Goal: Navigation & Orientation: Understand site structure

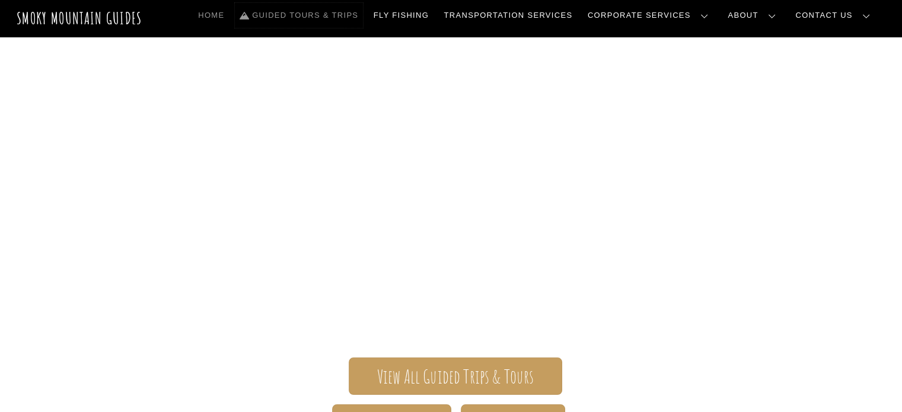
click at [362, 13] on link "Guided Tours & Trips" at bounding box center [299, 15] width 128 height 25
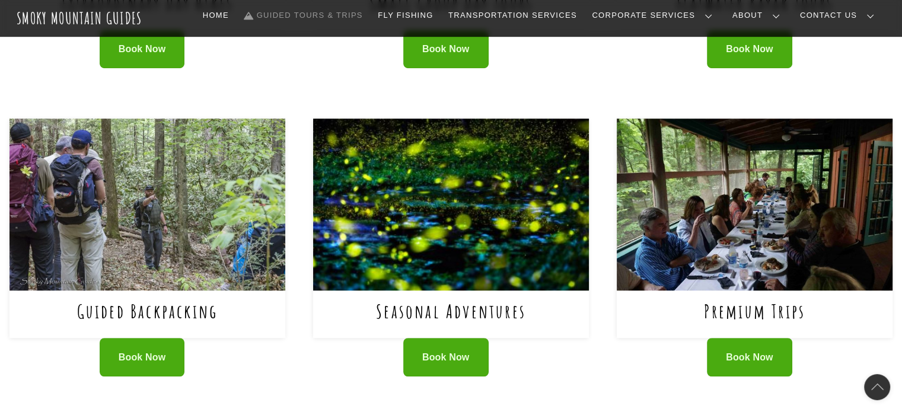
scroll to position [474, 0]
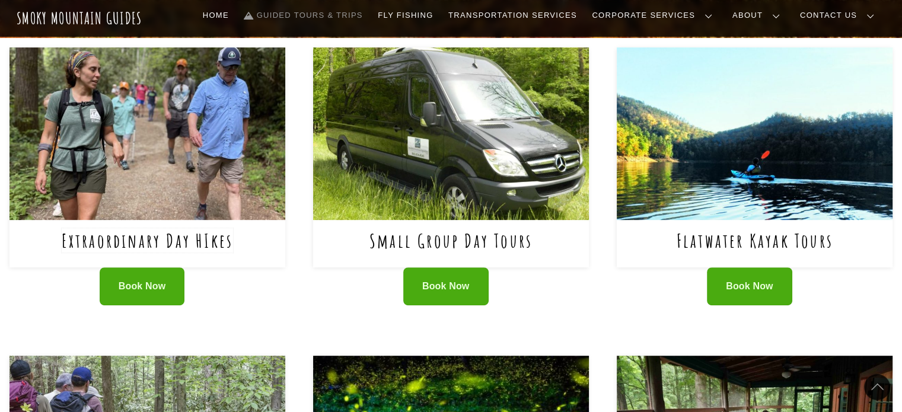
click at [147, 234] on link "Extraordinary Day HIkes" at bounding box center [148, 240] width 172 height 24
click at [197, 237] on link "Extraordinary Day HIkes" at bounding box center [148, 240] width 172 height 24
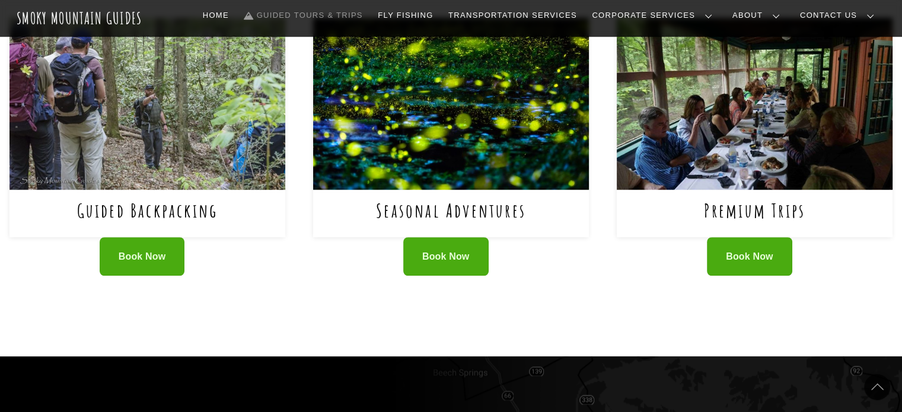
scroll to position [830, 0]
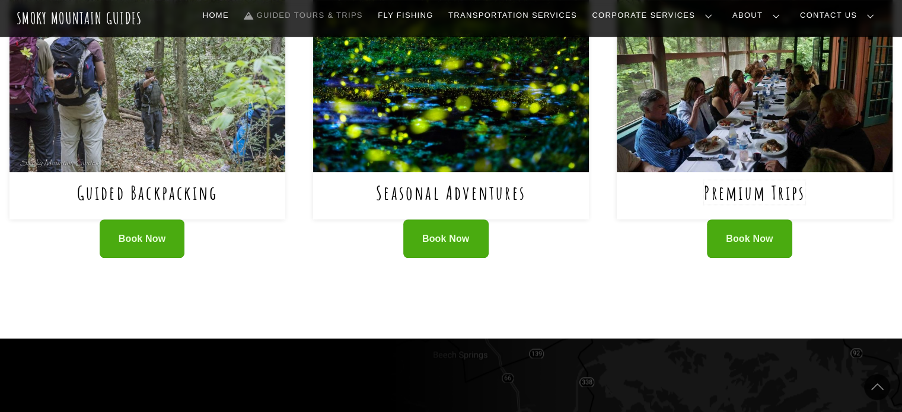
click at [726, 187] on link "Premium Trips" at bounding box center [754, 192] width 101 height 24
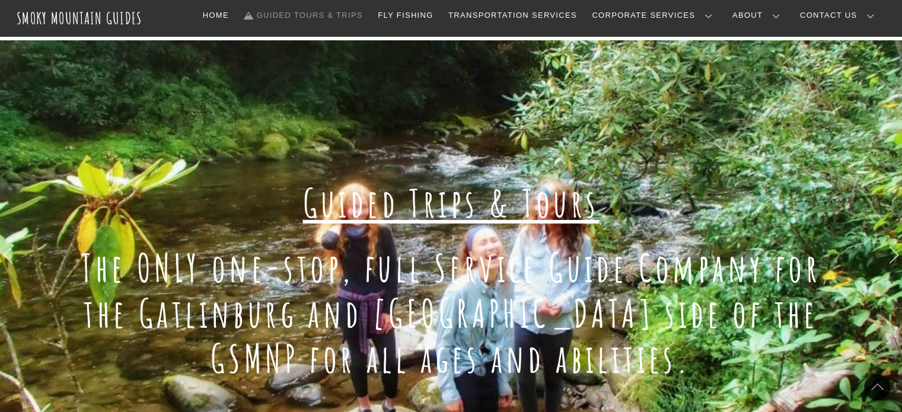
scroll to position [0, 0]
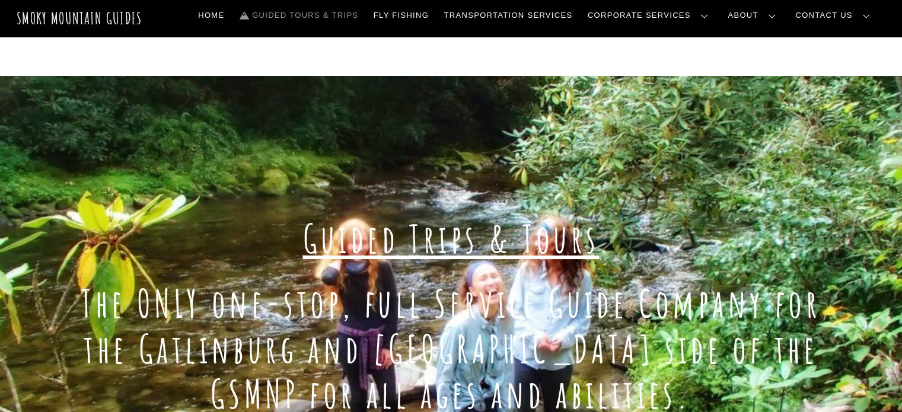
click at [0, 0] on link "Our Guides" at bounding box center [0, 0] width 0 height 0
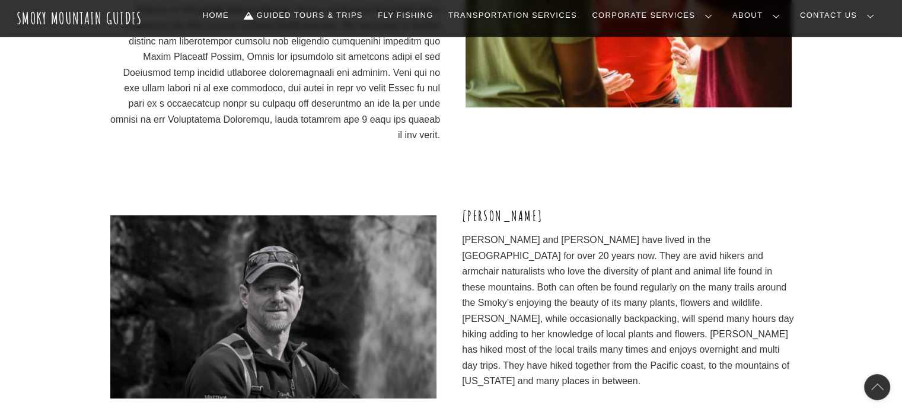
scroll to position [1115, 0]
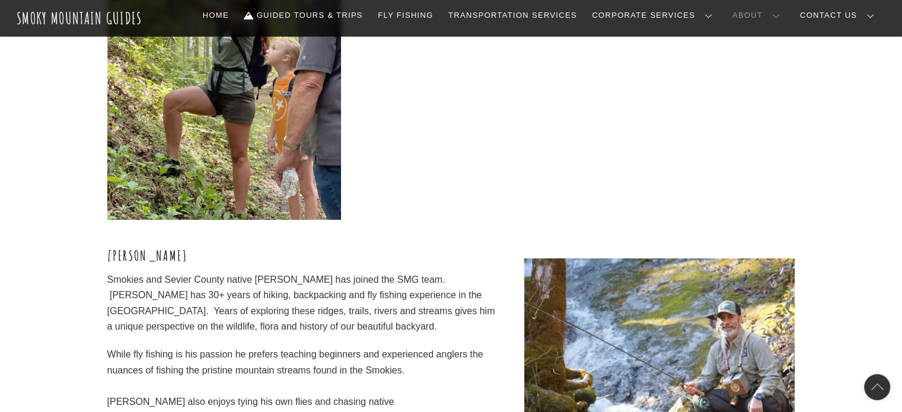
scroll to position [3546, 0]
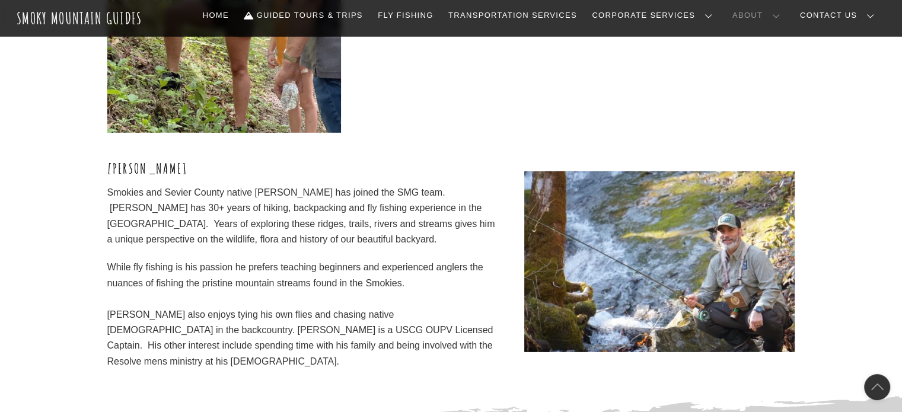
scroll to position [3546, 0]
